Goal: Task Accomplishment & Management: Manage account settings

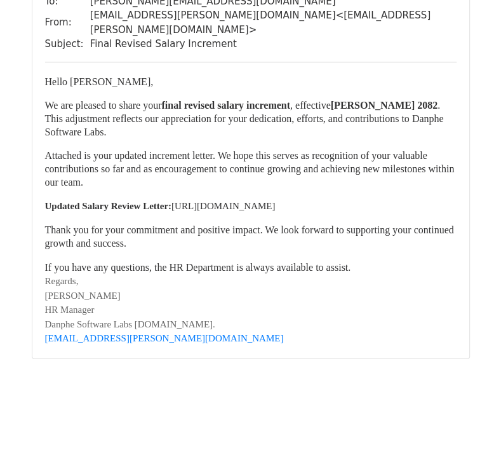
scroll to position [1022, 0]
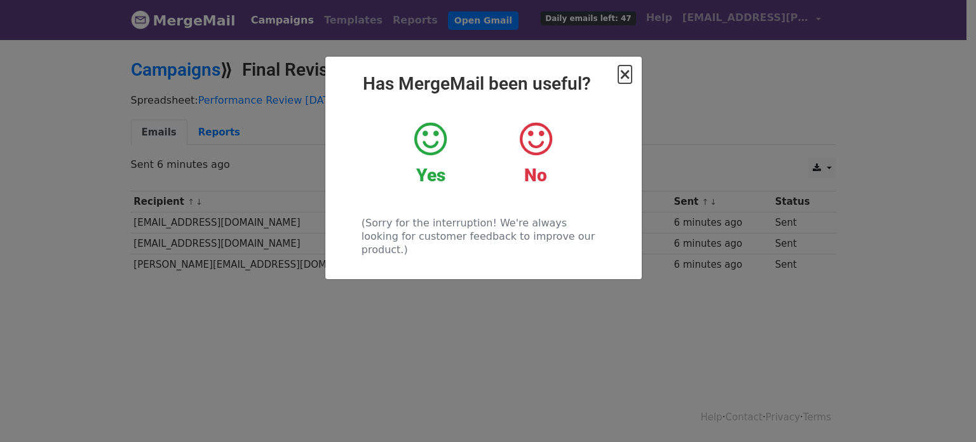
click at [626, 77] on span "×" at bounding box center [624, 74] width 13 height 18
